Goal: Task Accomplishment & Management: Manage account settings

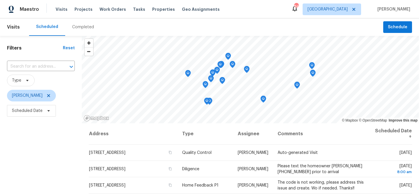
scroll to position [74, 0]
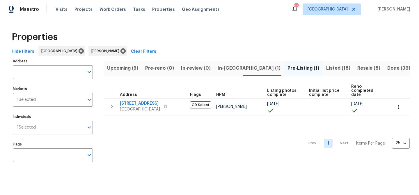
click at [224, 69] on span "In-reno (1)" at bounding box center [249, 68] width 63 height 8
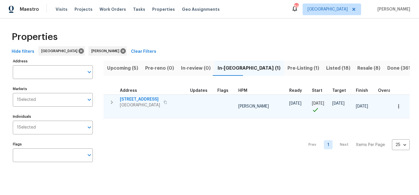
click at [113, 103] on icon "button" at bounding box center [111, 102] width 7 height 7
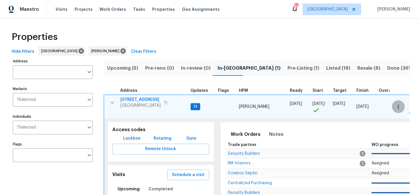
click at [396, 104] on icon "button" at bounding box center [399, 107] width 6 height 6
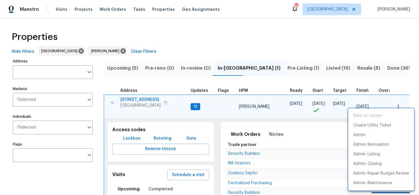
click at [133, 97] on div at bounding box center [209, 97] width 419 height 195
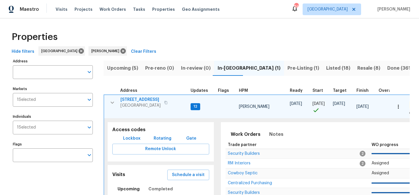
click at [133, 100] on span "201 Cedar Rock Trce" at bounding box center [141, 100] width 40 height 6
click at [145, 99] on span "201 Cedar Rock Trce" at bounding box center [141, 100] width 40 height 6
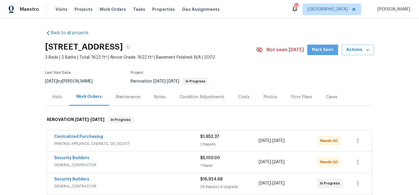
click at [322, 53] on span "Mark Seen" at bounding box center [323, 49] width 22 height 7
click at [140, 135] on div "Centralized Purchasing" at bounding box center [127, 137] width 146 height 7
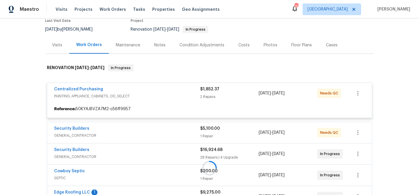
scroll to position [26, 0]
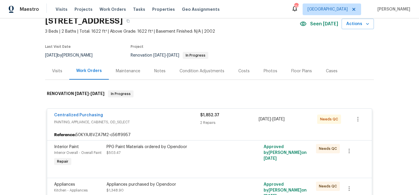
click at [176, 157] on div "PPG Paint Materials ordered by Opendoor $503.47" at bounding box center [170, 155] width 131 height 27
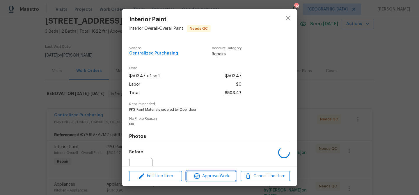
click at [197, 171] on button "Approve Work" at bounding box center [211, 176] width 49 height 10
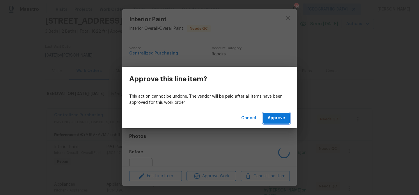
click at [275, 115] on span "Approve" at bounding box center [276, 117] width 17 height 7
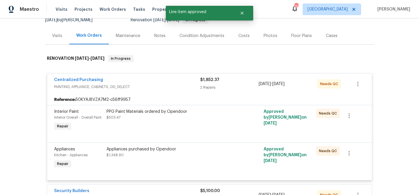
scroll to position [61, 0]
click at [183, 150] on div "Appliances purchased by Opendoor" at bounding box center [171, 150] width 128 height 6
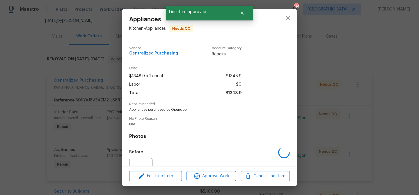
click at [215, 170] on div "Edit Line Item Approve Work Cancel Line Item" at bounding box center [209, 176] width 175 height 20
click at [210, 177] on span "Approve Work" at bounding box center [211, 175] width 46 height 7
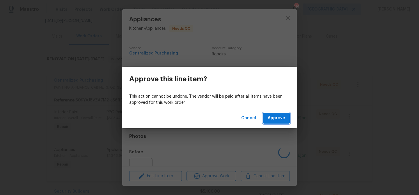
click at [282, 118] on span "Approve" at bounding box center [276, 117] width 17 height 7
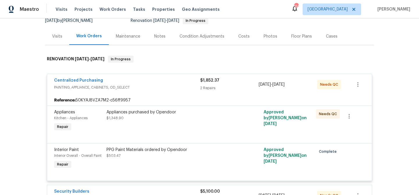
click at [179, 115] on div "Appliances purchased by Opendoor $1,348.90" at bounding box center [171, 115] width 128 height 12
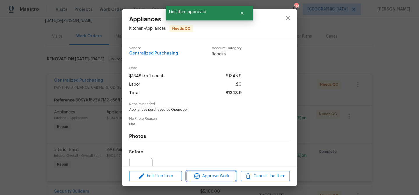
click at [208, 177] on span "Approve Work" at bounding box center [211, 175] width 46 height 7
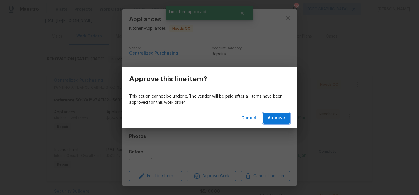
click at [276, 122] on button "Approve" at bounding box center [276, 118] width 27 height 11
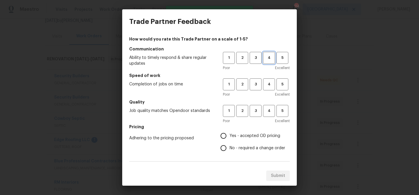
click at [266, 59] on span "4" at bounding box center [269, 57] width 11 height 7
click at [266, 82] on span "4" at bounding box center [269, 84] width 11 height 7
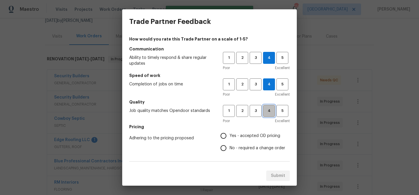
click at [267, 114] on span "4" at bounding box center [269, 110] width 11 height 7
click at [244, 136] on span "Yes - accepted OD pricing" at bounding box center [255, 136] width 51 height 6
click at [230, 136] on input "Yes - accepted OD pricing" at bounding box center [223, 136] width 12 height 12
radio input "true"
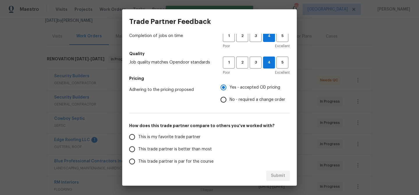
scroll to position [59, 0]
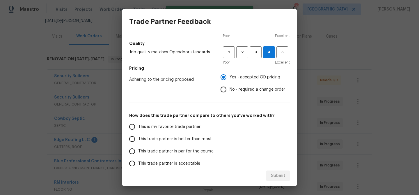
click at [210, 138] on label "This trade partner is better than most" at bounding box center [172, 139] width 92 height 12
click at [138, 138] on input "This trade partner is better than most" at bounding box center [132, 139] width 12 height 12
radio input "true"
click at [272, 178] on span "Submit" at bounding box center [278, 175] width 14 height 7
radio input "false"
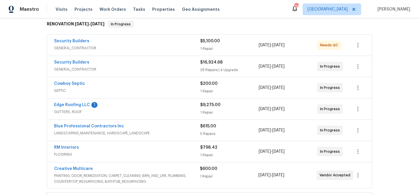
scroll to position [96, 0]
click at [78, 105] on link "Edge Roofing LLC" at bounding box center [72, 104] width 36 height 4
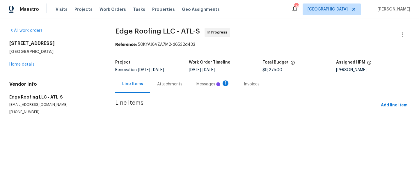
click at [206, 84] on section "Edge Roofing LLC - ATL-S In Progress Reference: 50KYAJ8VZA7M2-d6532d433 Project…" at bounding box center [262, 78] width 295 height 101
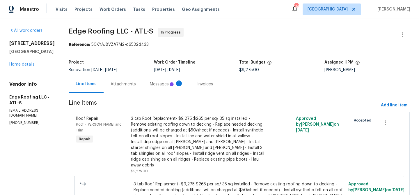
click at [159, 83] on div "Messages 1" at bounding box center [166, 84] width 33 height 6
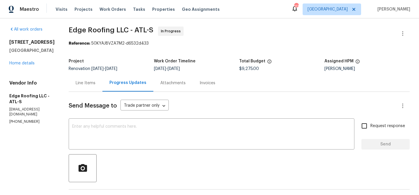
scroll to position [1, 0]
click at [135, 121] on div "x ​" at bounding box center [212, 135] width 286 height 30
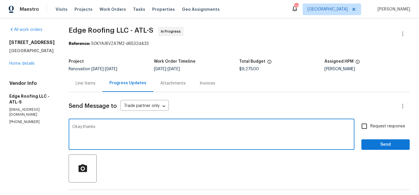
type textarea "Okay.thanks"
click at [391, 140] on button "Send" at bounding box center [386, 144] width 48 height 11
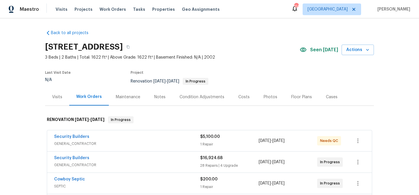
click at [166, 98] on div "Notes" at bounding box center [159, 96] width 25 height 17
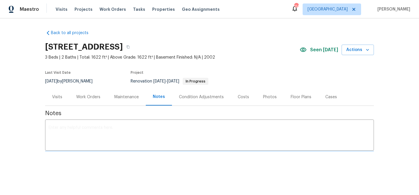
click at [125, 124] on div "x ​" at bounding box center [209, 136] width 329 height 30
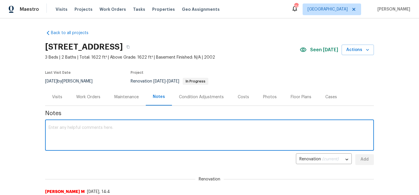
click at [100, 131] on textarea at bounding box center [210, 135] width 322 height 20
type textarea "Roof was postponed due to rain"
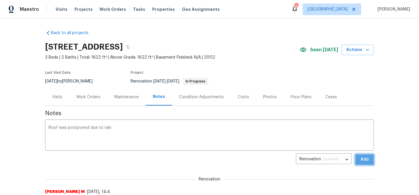
click at [366, 156] on span "Add" at bounding box center [364, 159] width 9 height 7
click at [176, 134] on textarea at bounding box center [210, 135] width 322 height 20
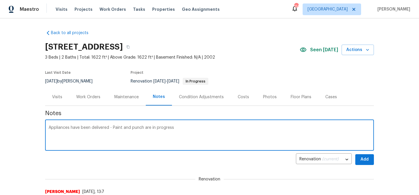
type textarea "Appliances have been delivered - Paint and punch are in progress"
click at [361, 162] on span "Add" at bounding box center [364, 159] width 9 height 7
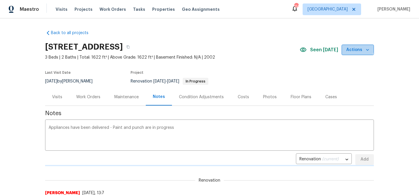
click at [353, 47] on span "Actions" at bounding box center [357, 49] width 23 height 7
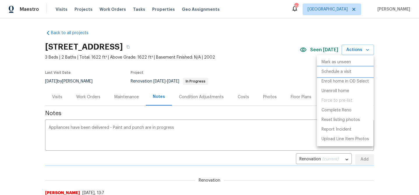
click at [334, 74] on p "Schedule a visit" at bounding box center [337, 72] width 30 height 6
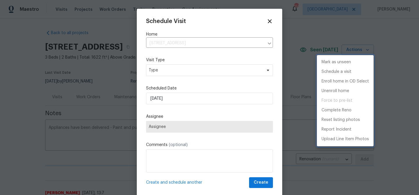
click at [174, 74] on div at bounding box center [209, 97] width 419 height 195
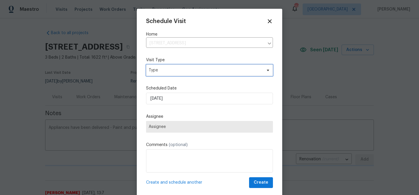
click at [174, 70] on span "Type" at bounding box center [205, 70] width 113 height 6
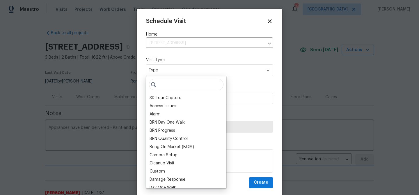
type input "p"
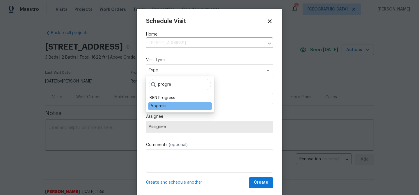
type input "progre"
click at [161, 109] on div "Progress" at bounding box center [180, 106] width 64 height 8
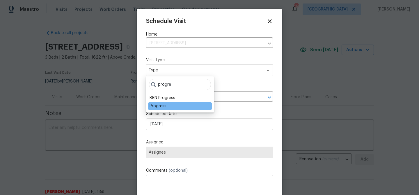
click at [161, 106] on div "Progress" at bounding box center [158, 106] width 17 height 6
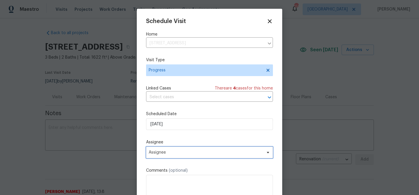
click at [183, 154] on span "Assignee" at bounding box center [206, 152] width 114 height 5
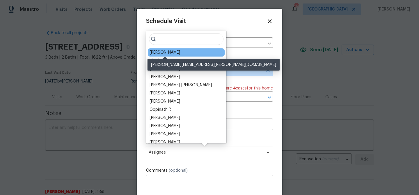
click at [162, 53] on div "Michael Durham" at bounding box center [165, 52] width 31 height 6
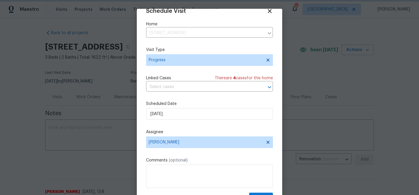
scroll to position [26, 0]
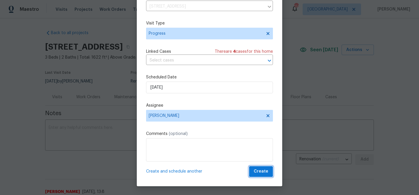
click at [259, 168] on span "Create" at bounding box center [261, 171] width 15 height 7
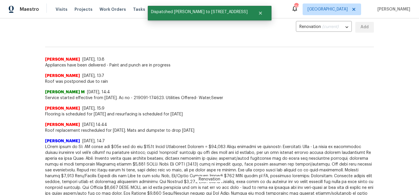
scroll to position [106, 0]
